Goal: Transaction & Acquisition: Subscribe to service/newsletter

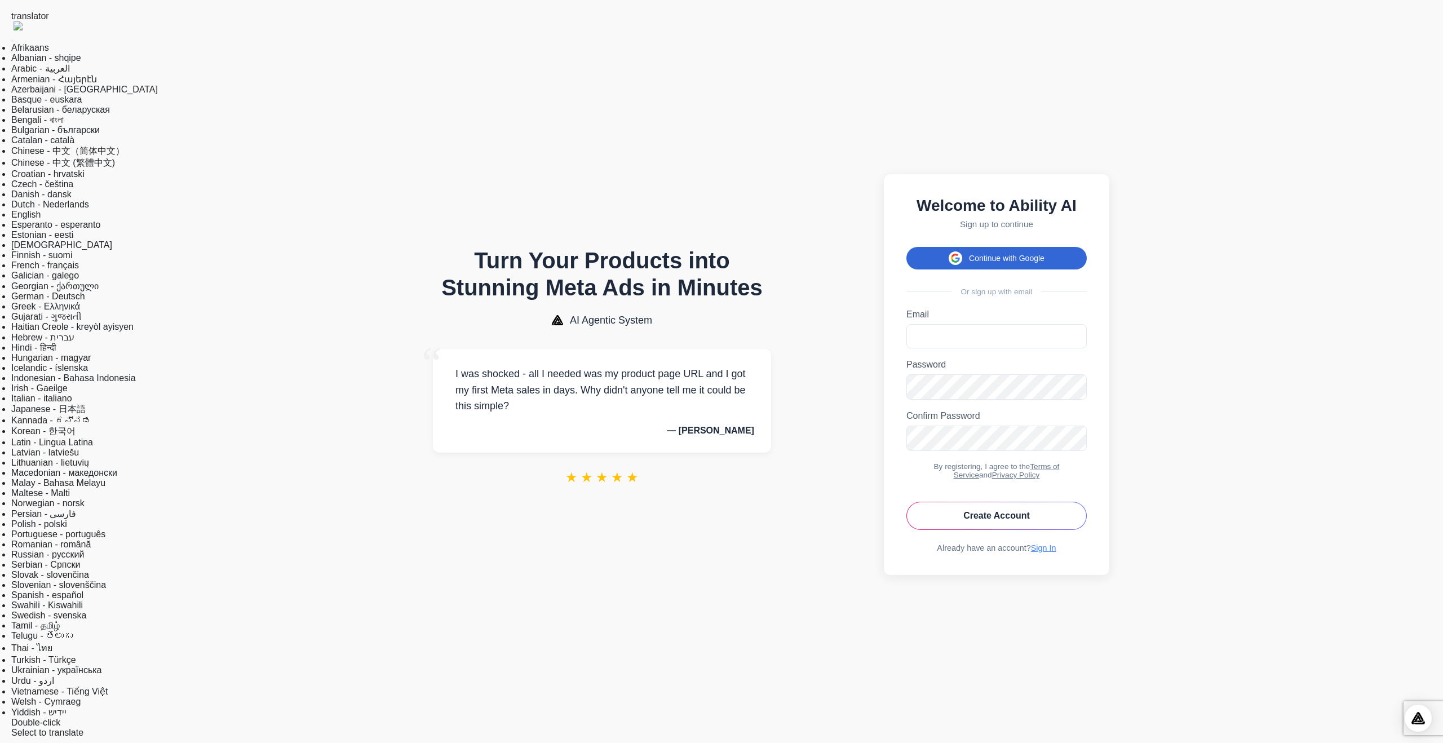
click at [926, 250] on button "Continue with Google" at bounding box center [996, 258] width 180 height 23
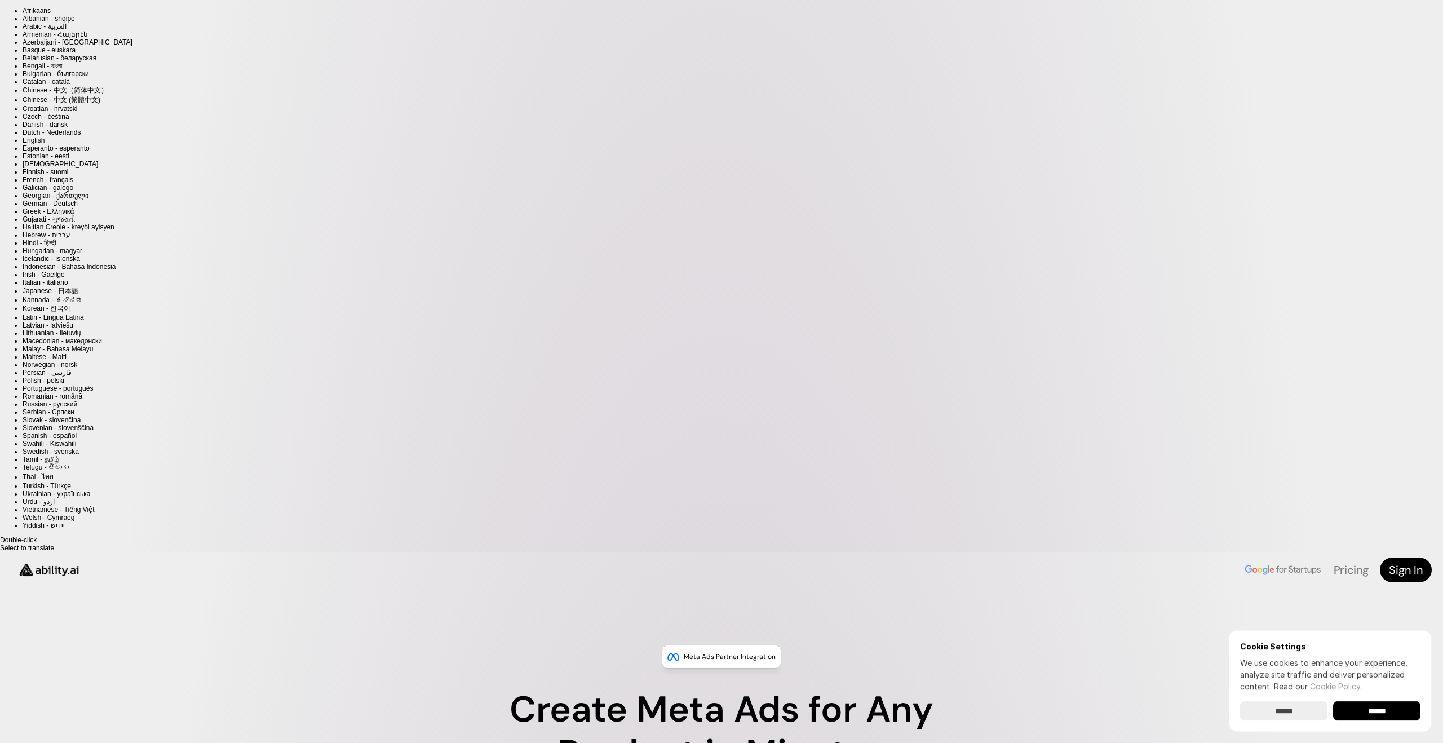
scroll to position [28, 0]
